Goal: Task Accomplishment & Management: Complete application form

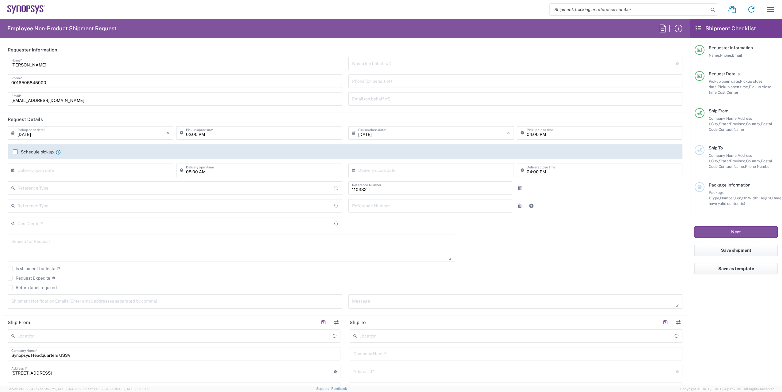
type input "Delivered at Place"
type input "Department"
type input "US01, FAC, Fac Admin 110332"
type input "[GEOGRAPHIC_DATA]"
type input "[US_STATE]"
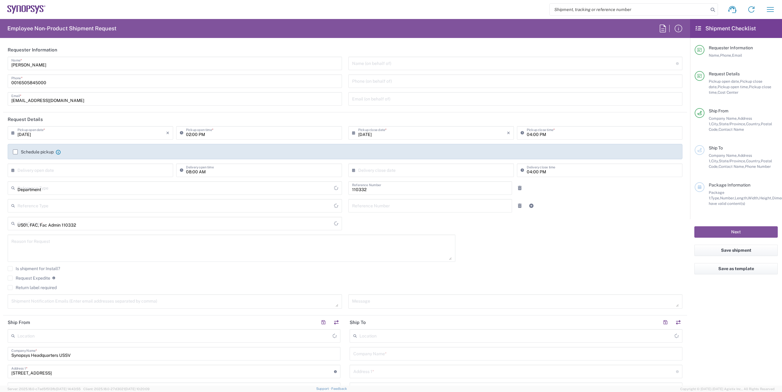
type input "[GEOGRAPHIC_DATA]"
type input "Headquarters USSV"
